Goal: Check status: Check status

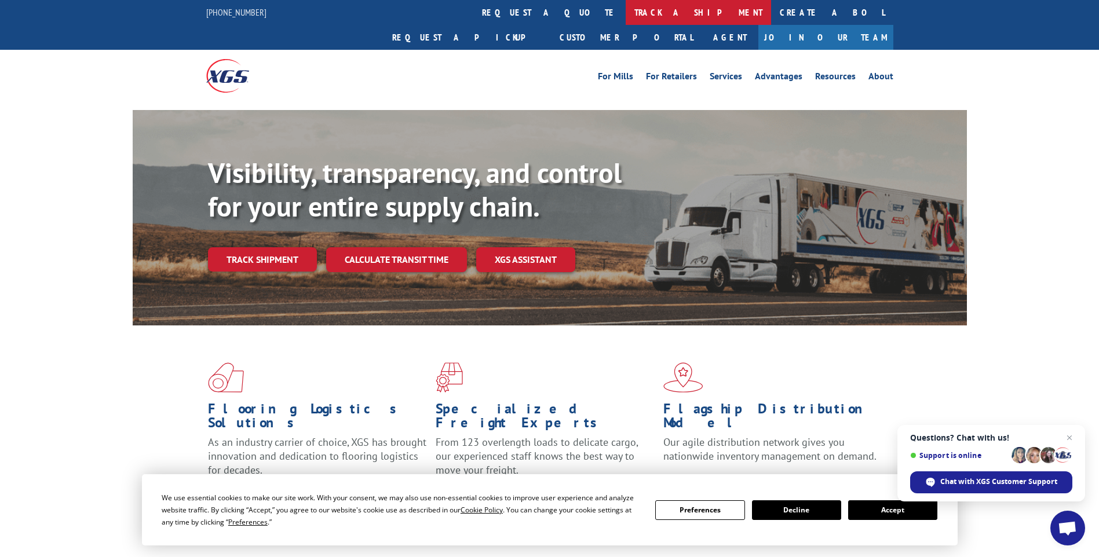
click at [626, 14] on link "track a shipment" at bounding box center [698, 12] width 145 height 25
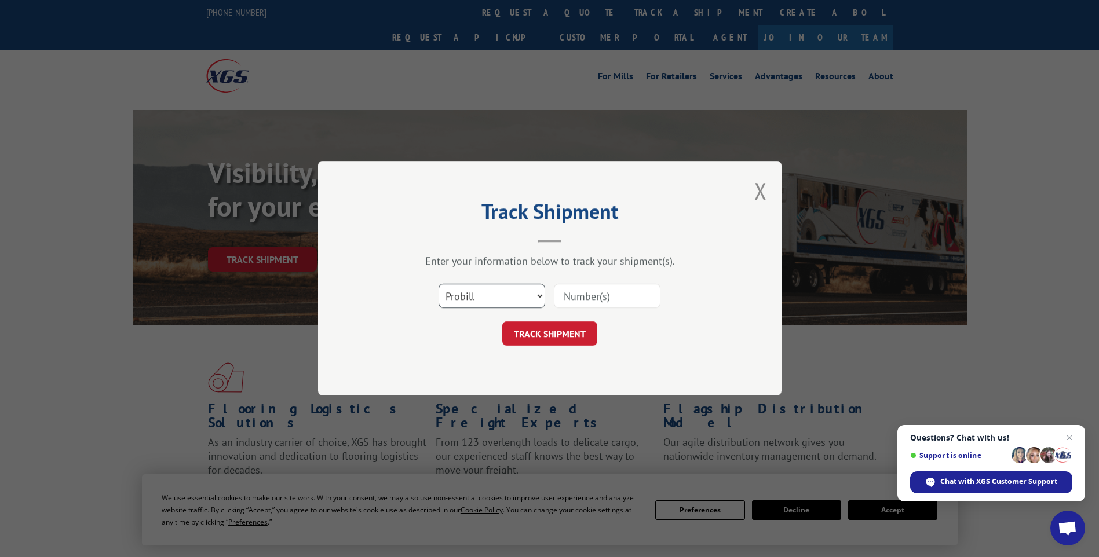
click at [489, 292] on select "Select category... Probill BOL PO" at bounding box center [491, 296] width 107 height 24
click at [614, 302] on input at bounding box center [607, 296] width 107 height 24
paste input "PIN6325DIN16040M6P"
click at [605, 298] on input "PIN6325DIN16040M6P" at bounding box center [607, 296] width 107 height 24
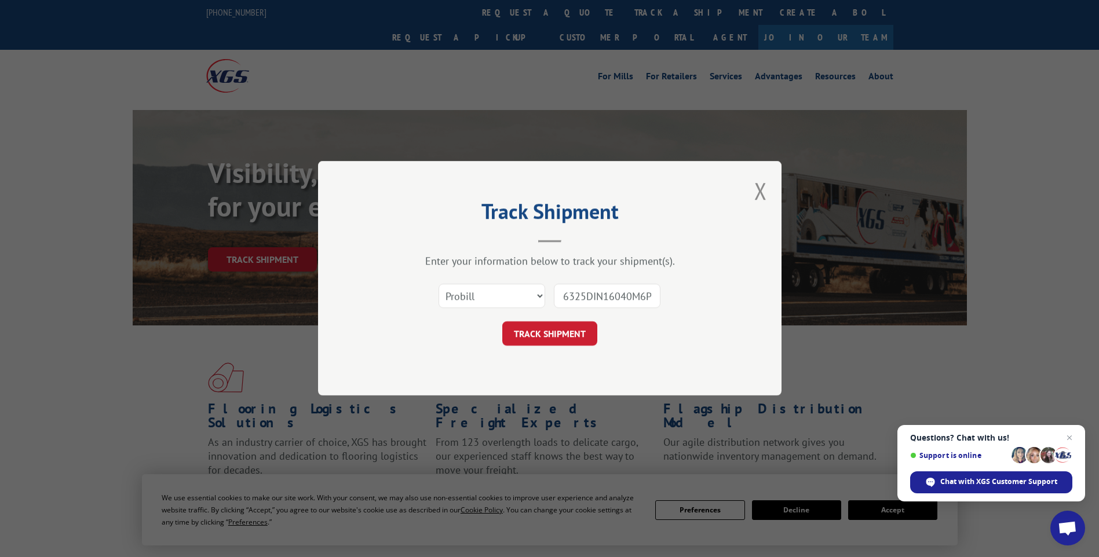
drag, startPoint x: 562, startPoint y: 297, endPoint x: 789, endPoint y: 297, distance: 227.6
click at [789, 297] on div "Track Shipment Enter your information below to track your shipment(s). Select c…" at bounding box center [549, 278] width 1099 height 557
paste input "17596301"
type input "17596301"
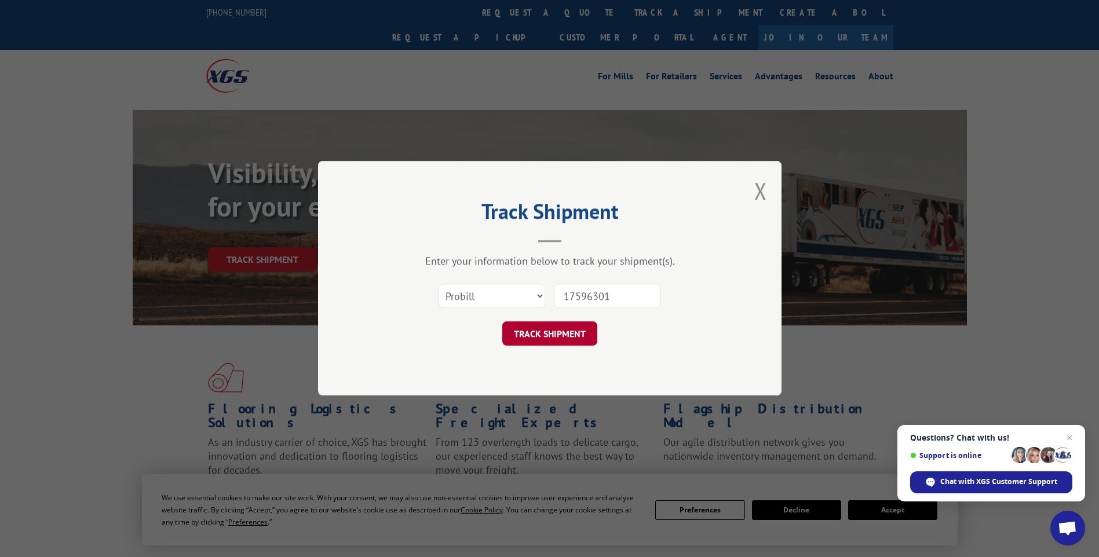
click at [577, 332] on button "TRACK SHIPMENT" at bounding box center [549, 334] width 95 height 24
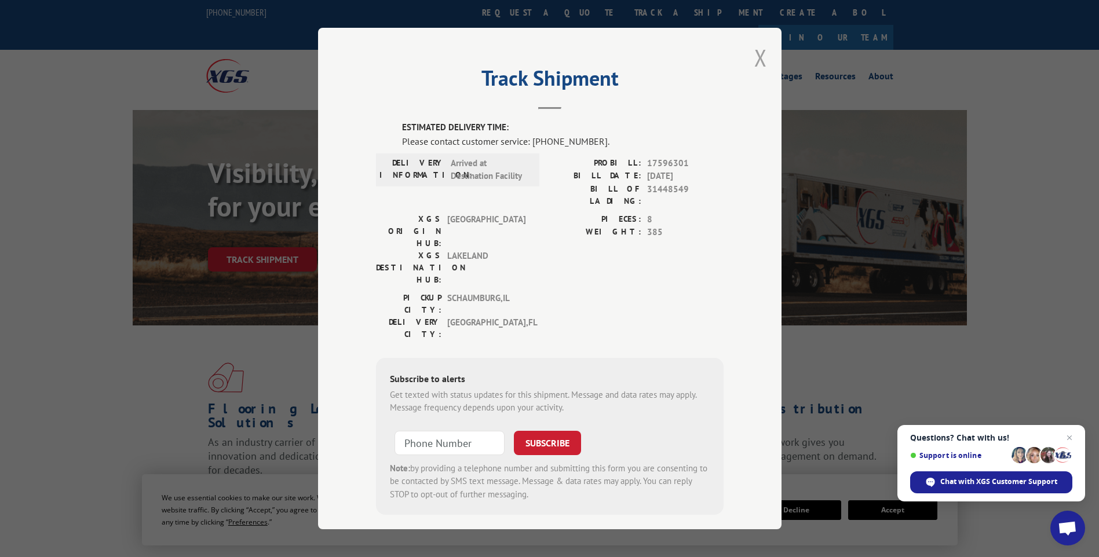
click at [761, 55] on button "Close modal" at bounding box center [760, 57] width 13 height 31
